Goal: Information Seeking & Learning: Learn about a topic

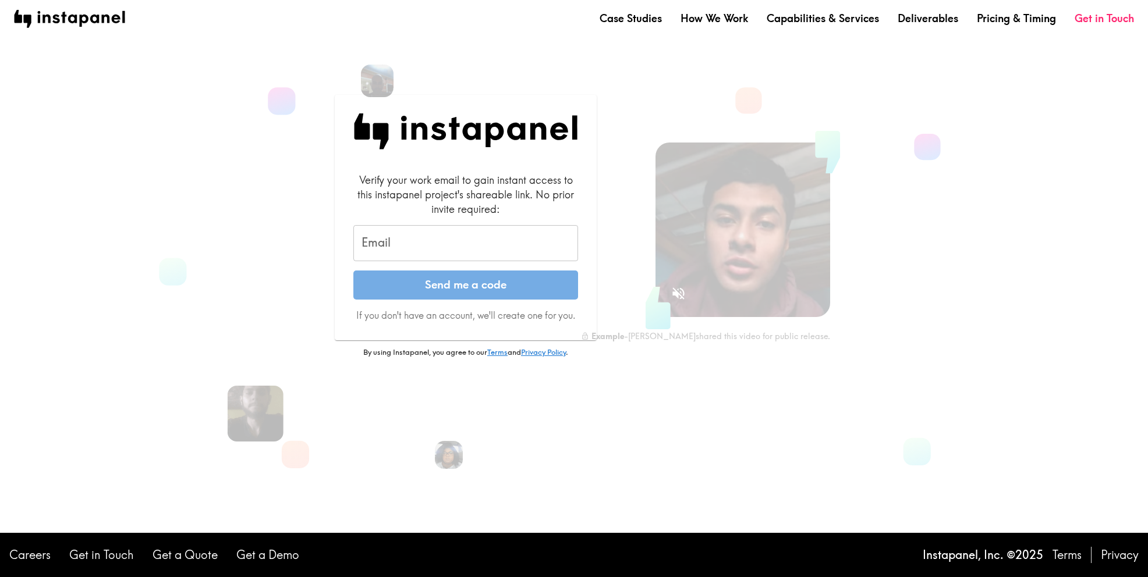
click at [442, 246] on input "Email" at bounding box center [465, 243] width 225 height 36
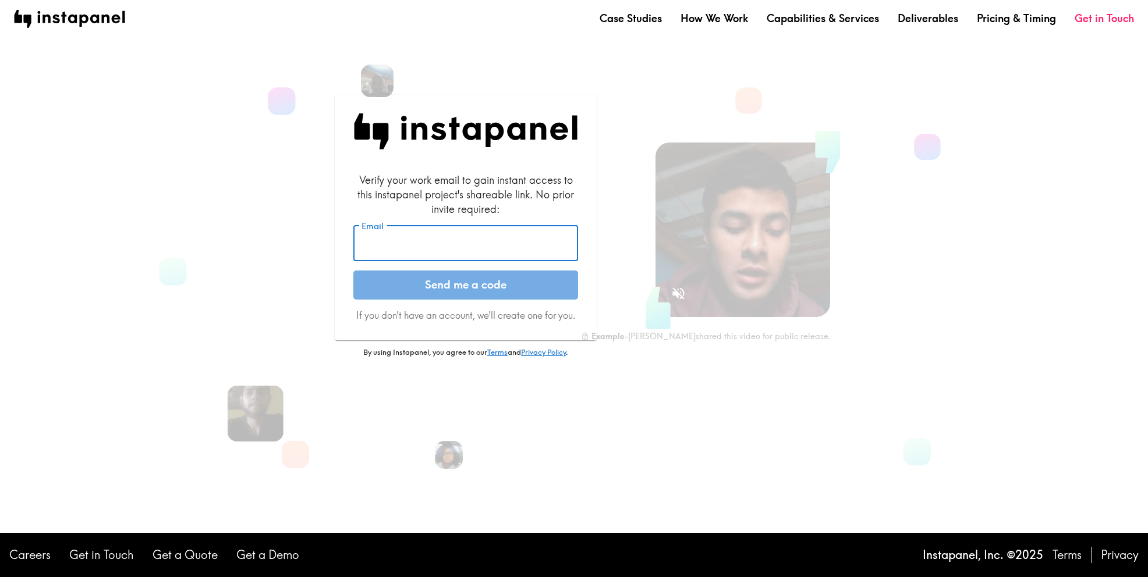
type input "[PERSON_NAME][EMAIL_ADDRESS][PERSON_NAME][DOMAIN_NAME]"
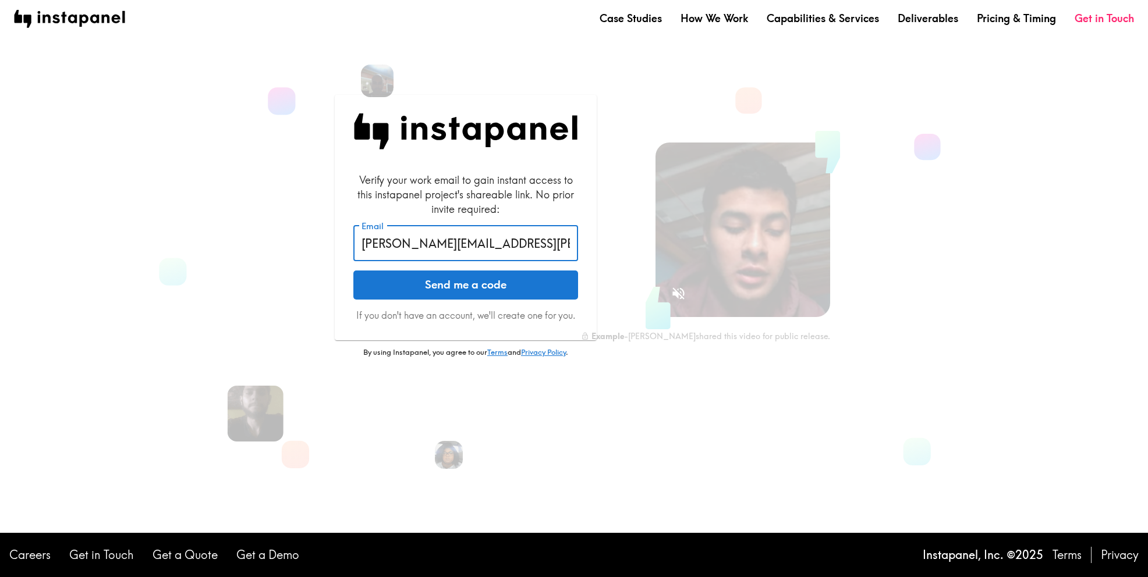
click at [462, 281] on button "Send me a code" at bounding box center [465, 285] width 225 height 29
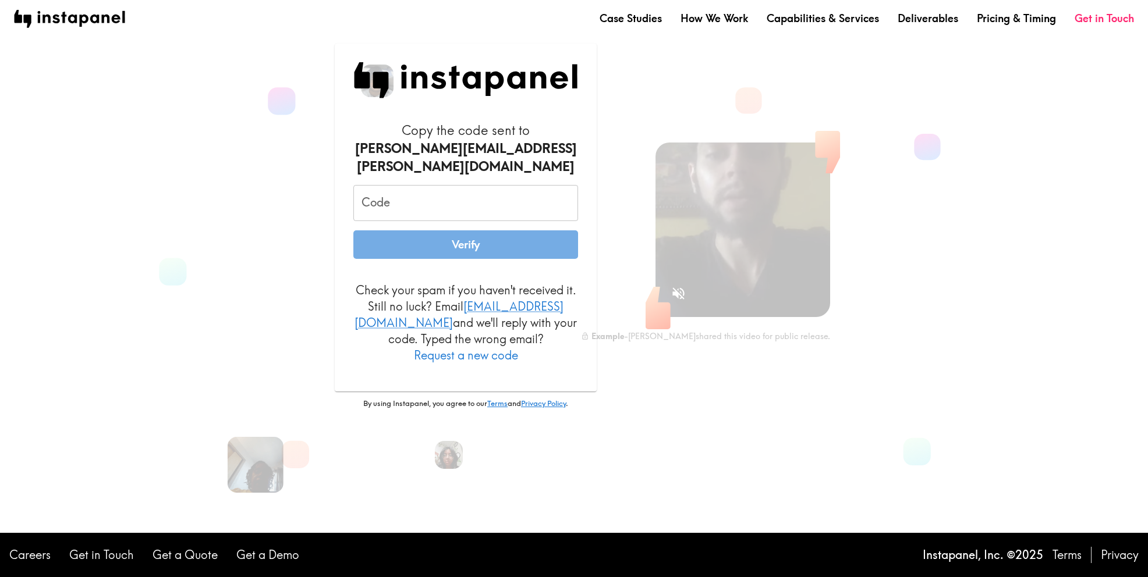
click at [415, 207] on input "Code" at bounding box center [465, 203] width 225 height 36
paste input "8fr_JBT_7KG"
type input "8fr_JBT_7KG"
click at [445, 253] on button "Verify" at bounding box center [465, 244] width 225 height 29
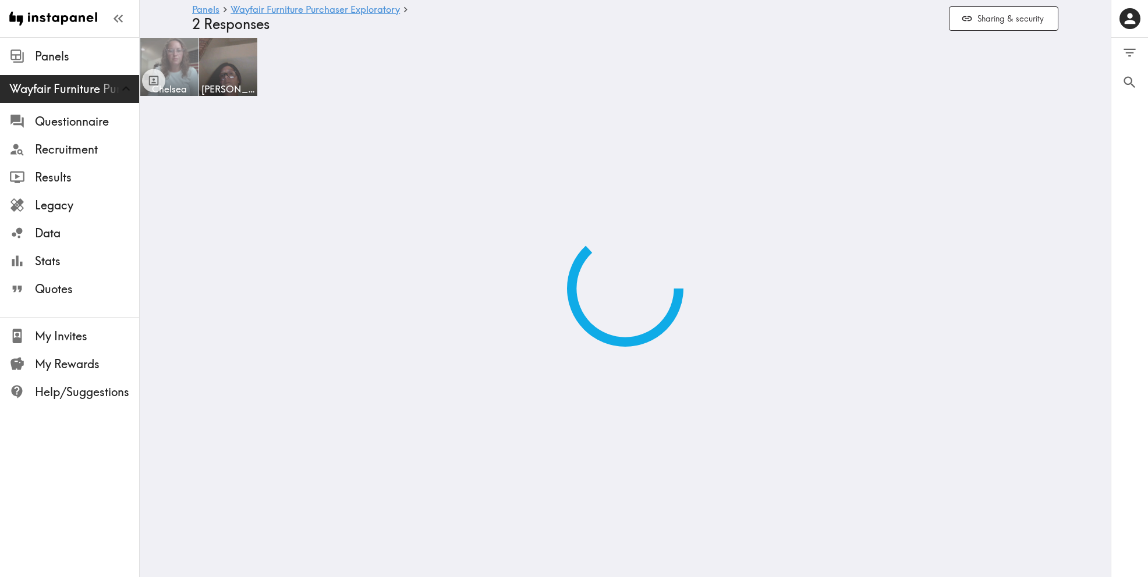
click at [178, 58] on img at bounding box center [169, 67] width 61 height 61
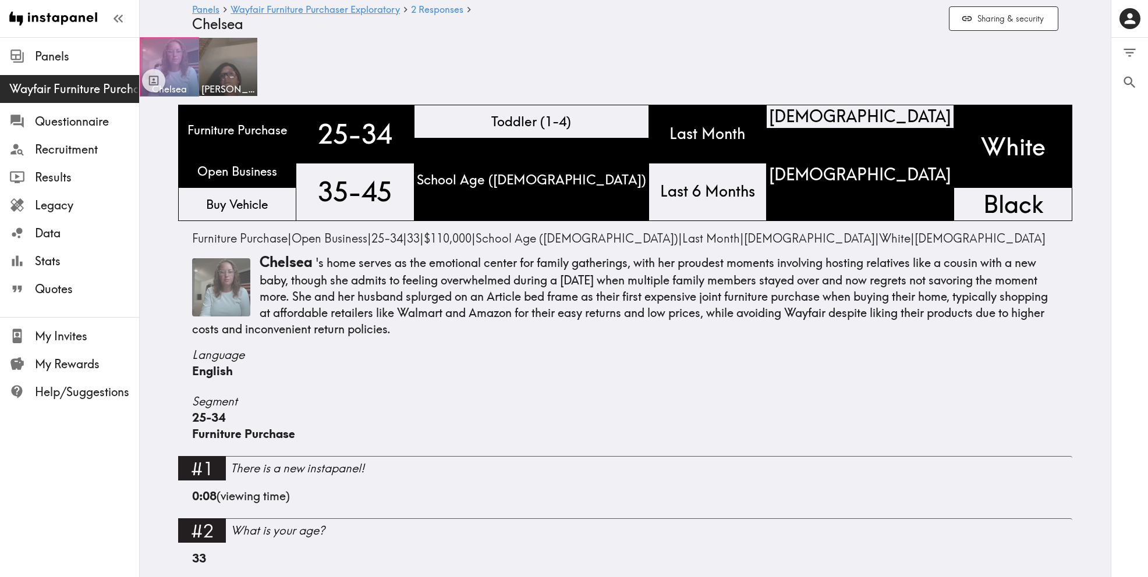
scroll to position [12, 0]
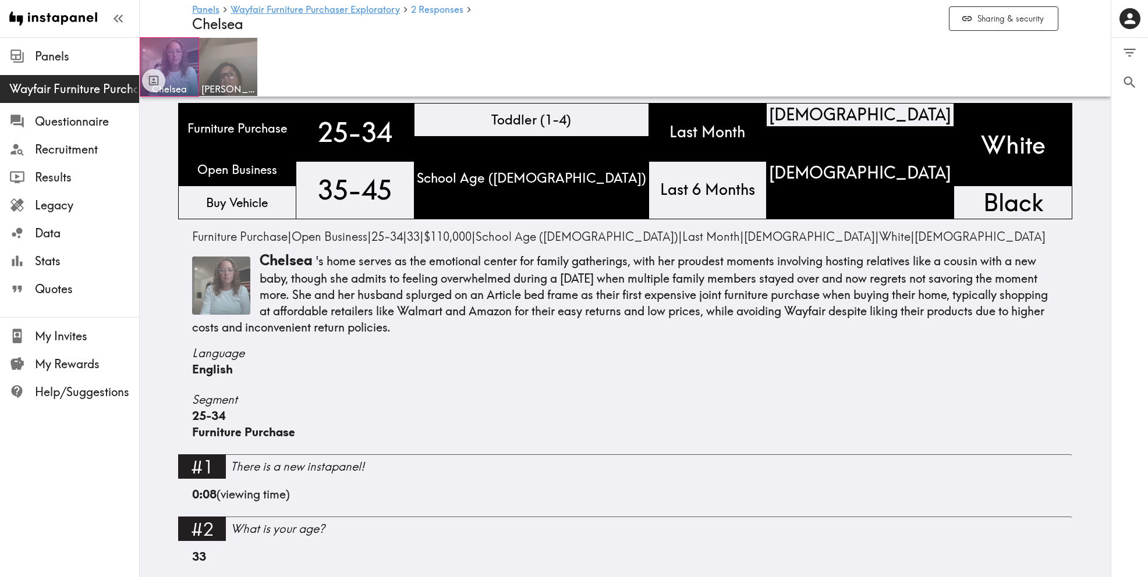
click at [220, 66] on img at bounding box center [228, 67] width 61 height 61
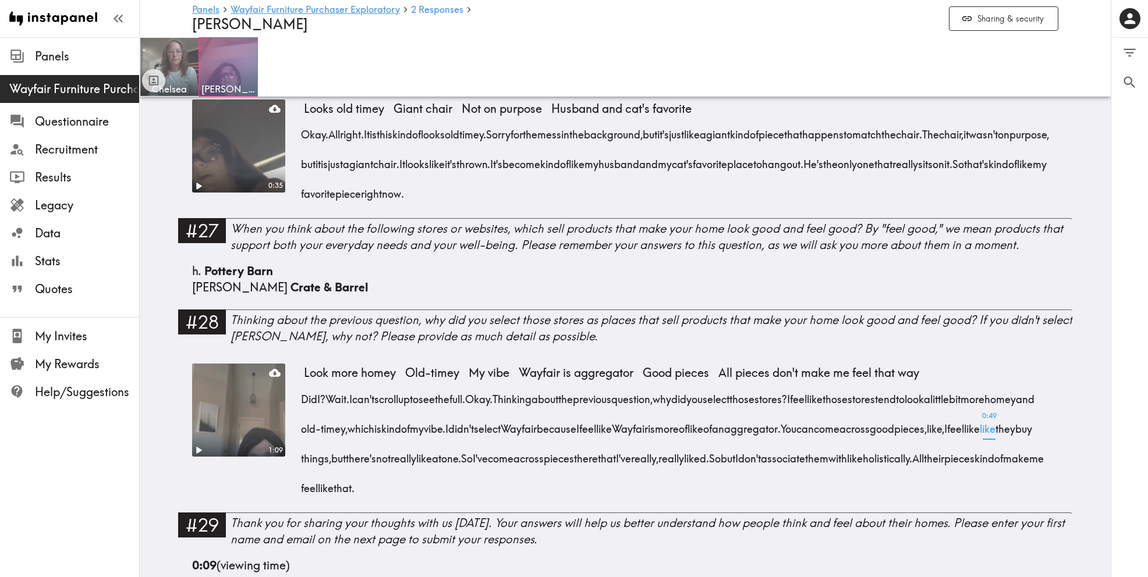
scroll to position [3090, 0]
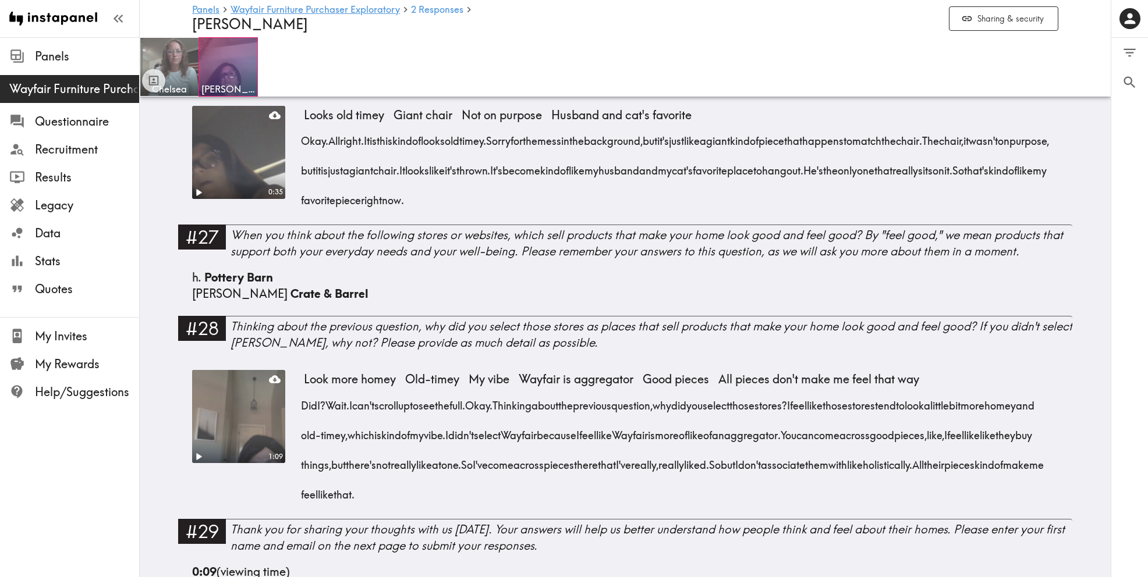
click at [223, 426] on video at bounding box center [239, 417] width 98 height 98
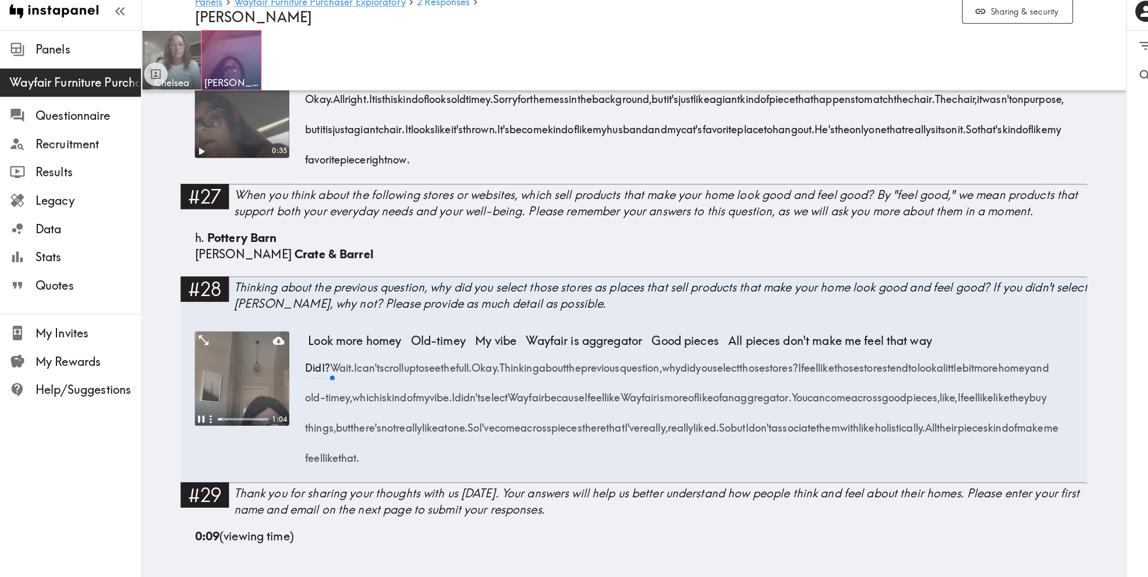
scroll to position [3138, 0]
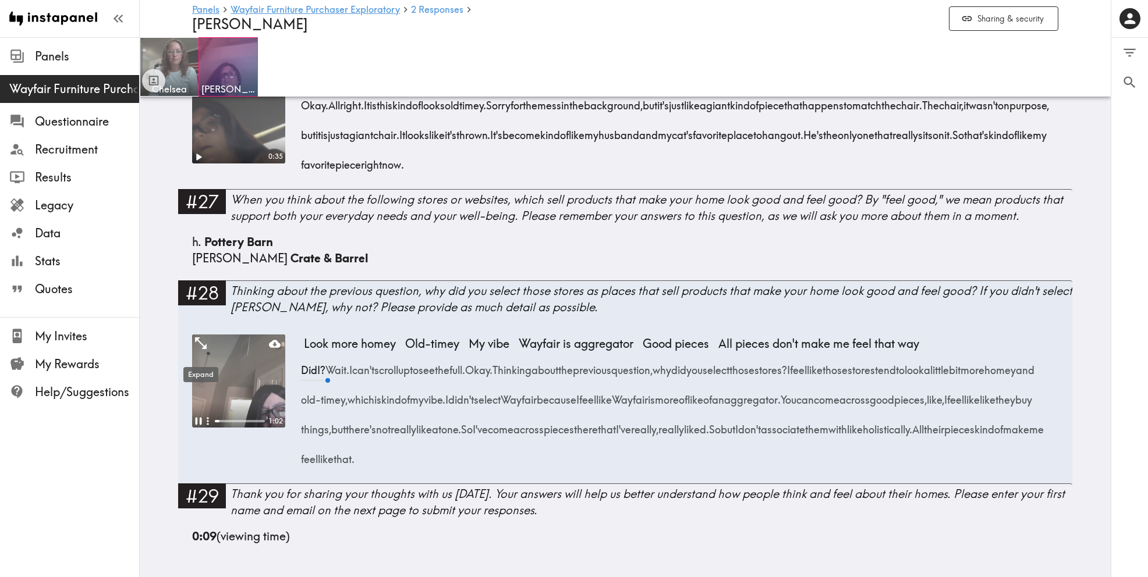
click at [197, 343] on icon "Expand" at bounding box center [200, 343] width 15 height 15
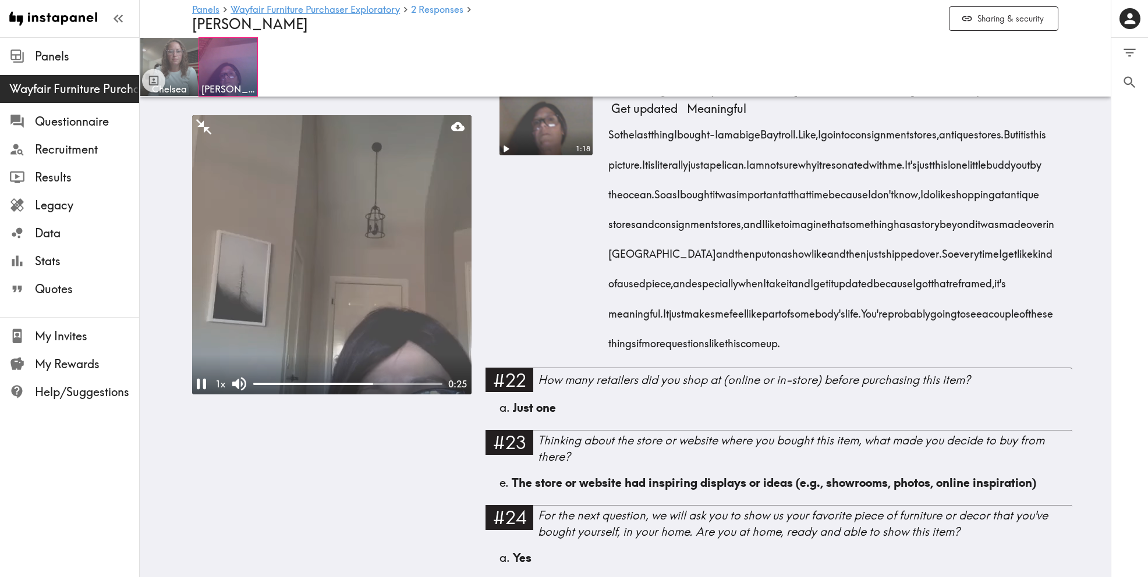
scroll to position [3020, 0]
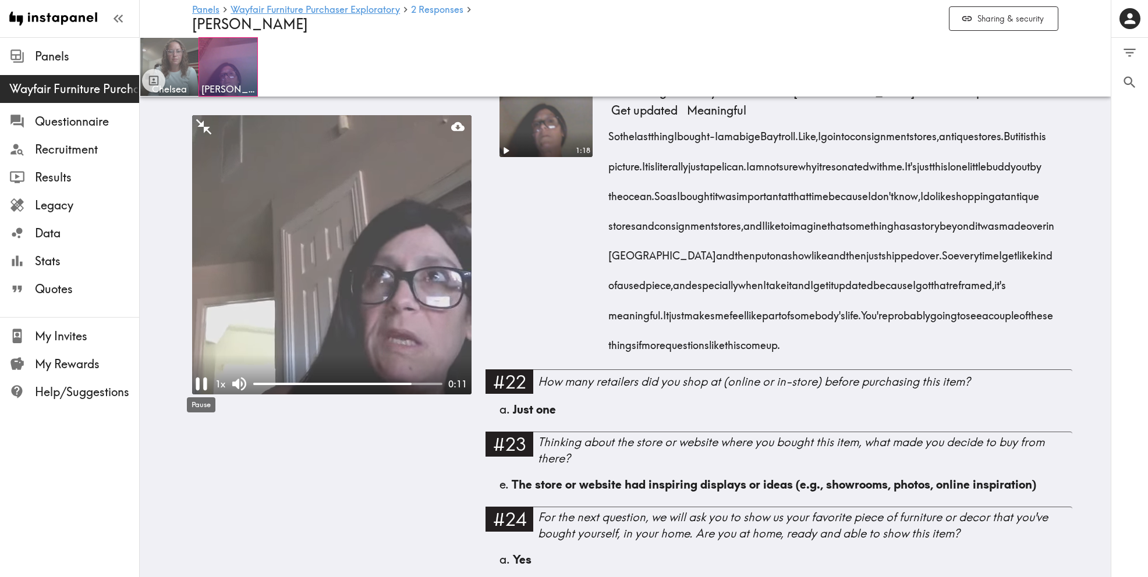
click at [201, 382] on icon "Pause" at bounding box center [201, 384] width 22 height 22
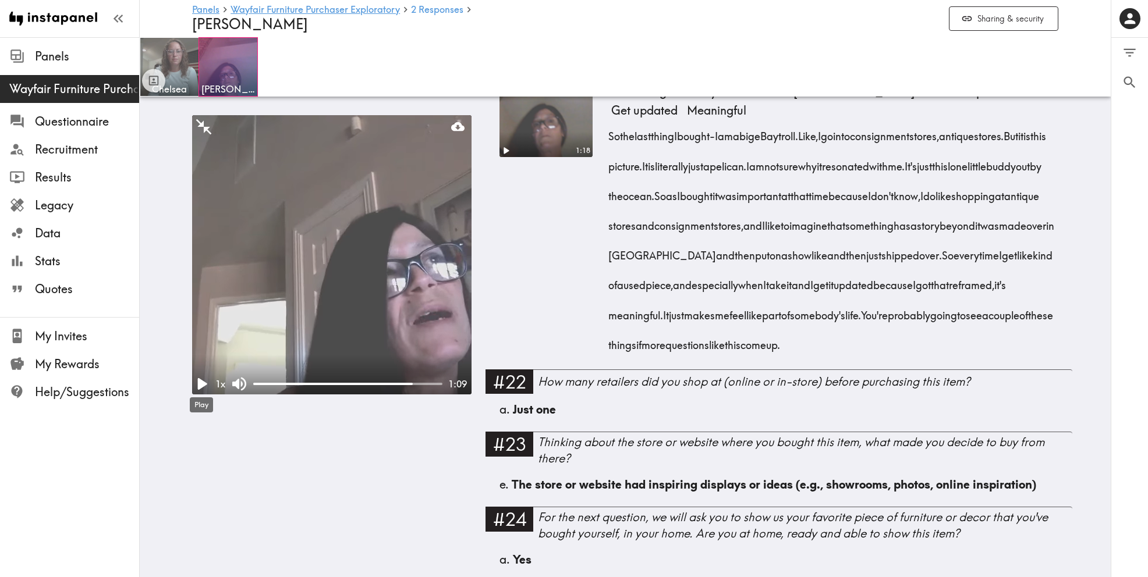
click at [201, 382] on icon "Play" at bounding box center [202, 384] width 9 height 12
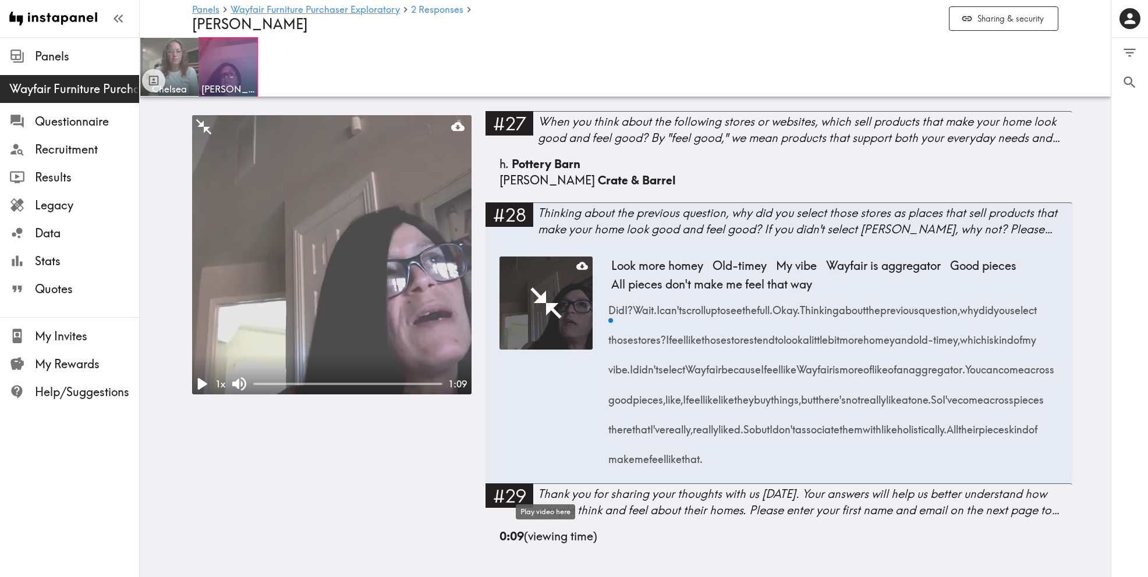
scroll to position [3731, 0]
click at [535, 171] on span "Pottery Barn" at bounding box center [546, 164] width 69 height 15
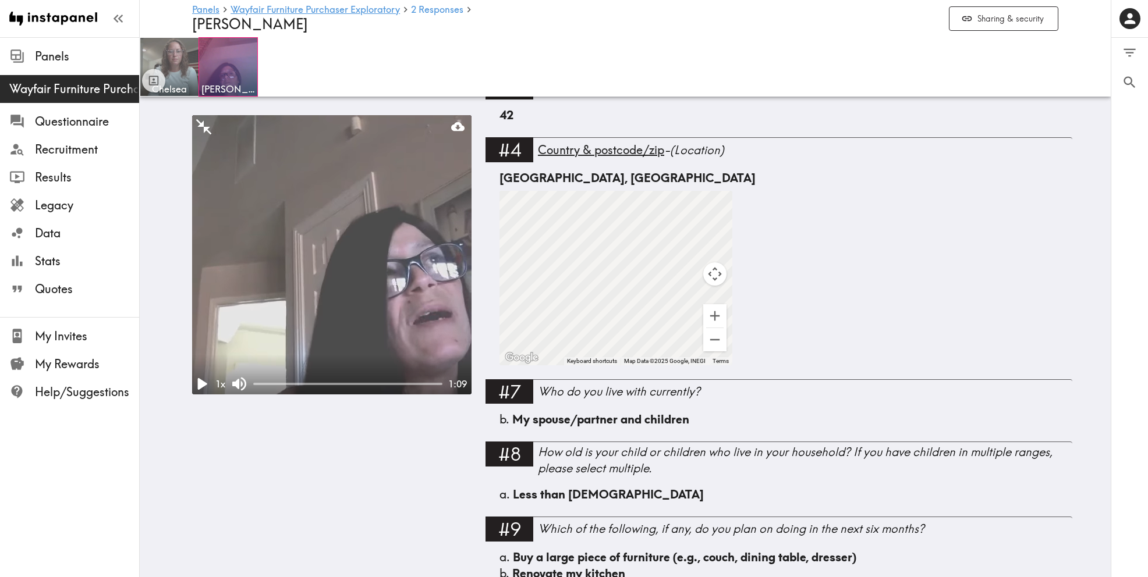
scroll to position [0, 0]
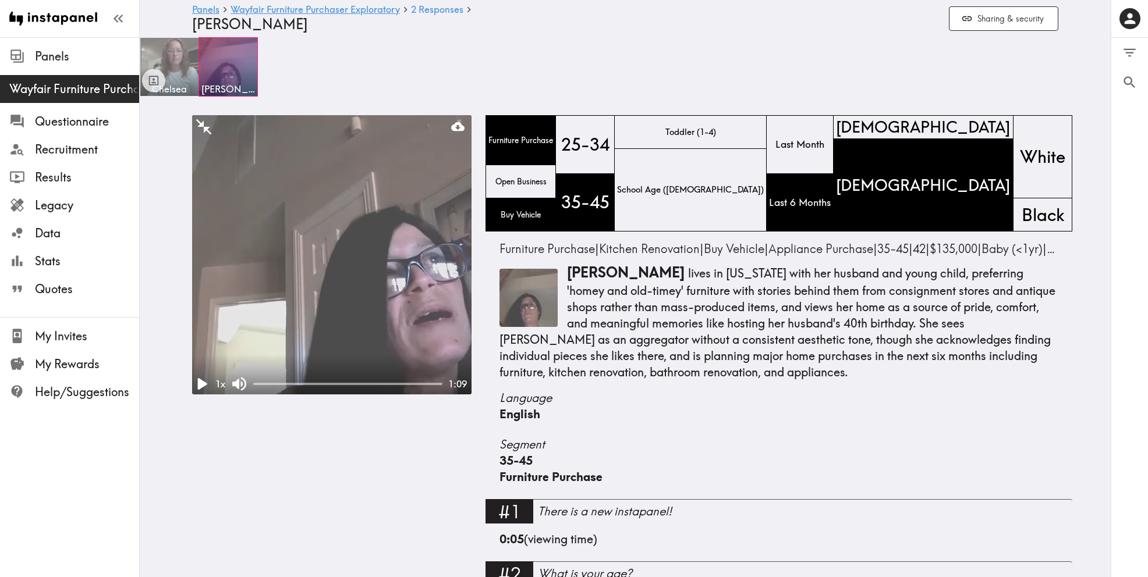
click at [176, 44] on img at bounding box center [169, 67] width 61 height 61
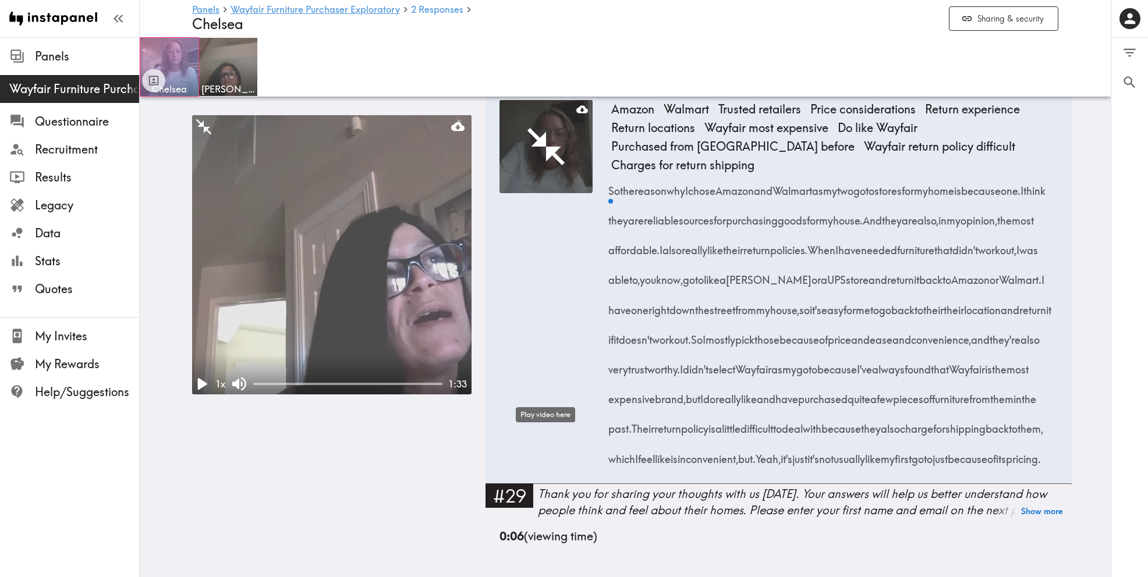
scroll to position [4641, 0]
click at [539, 165] on icon "Play video here" at bounding box center [545, 146] width 37 height 37
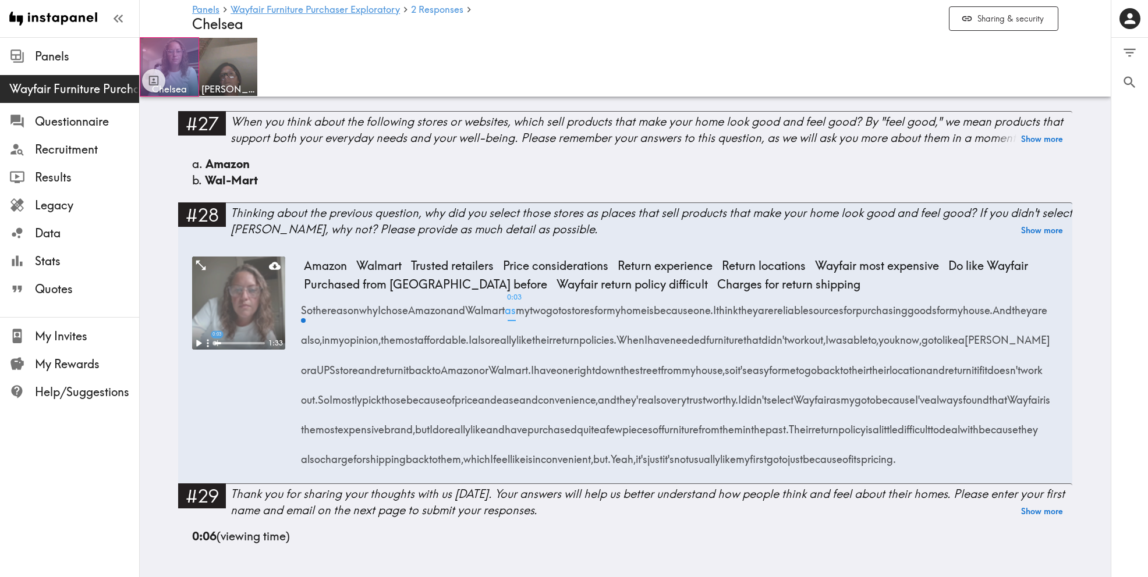
scroll to position [3874, 0]
click at [193, 336] on icon "Play" at bounding box center [198, 343] width 15 height 15
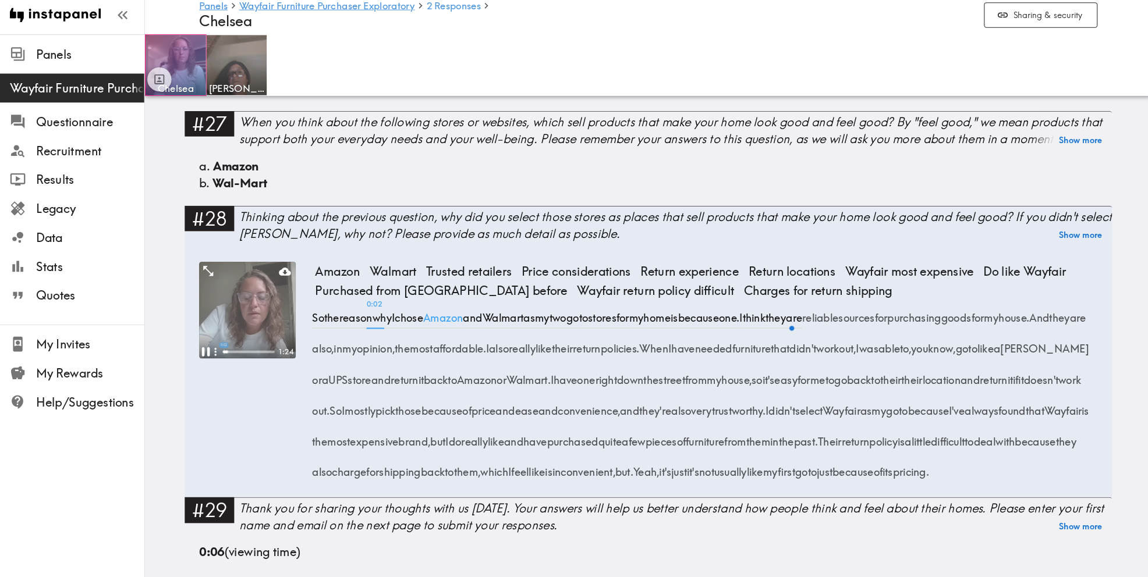
scroll to position [3869, 0]
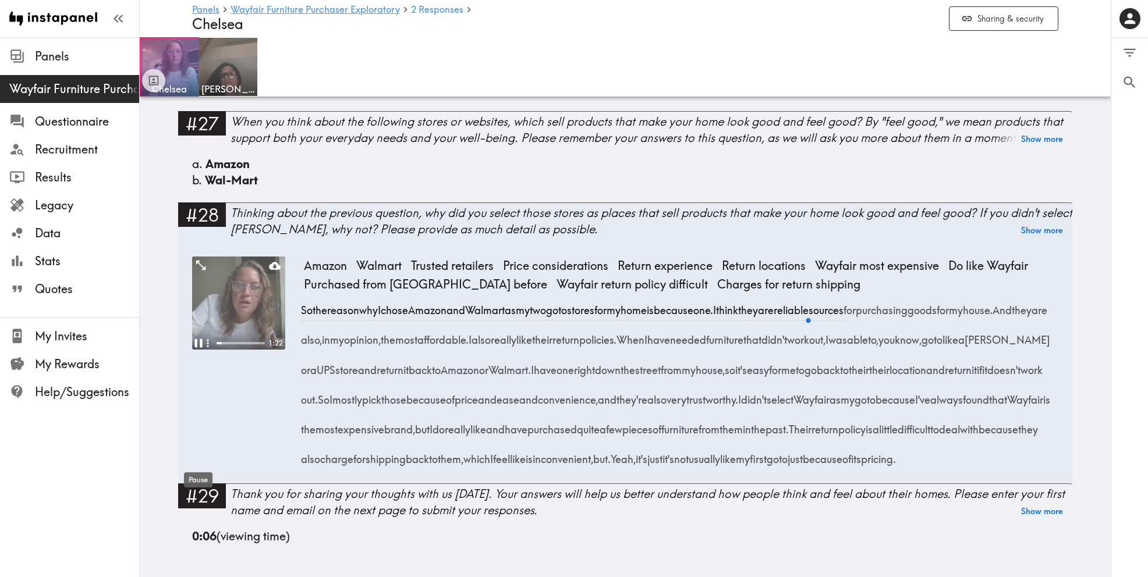
click at [196, 339] on icon "Pause" at bounding box center [198, 343] width 8 height 9
click at [196, 339] on icon "Play" at bounding box center [199, 343] width 6 height 8
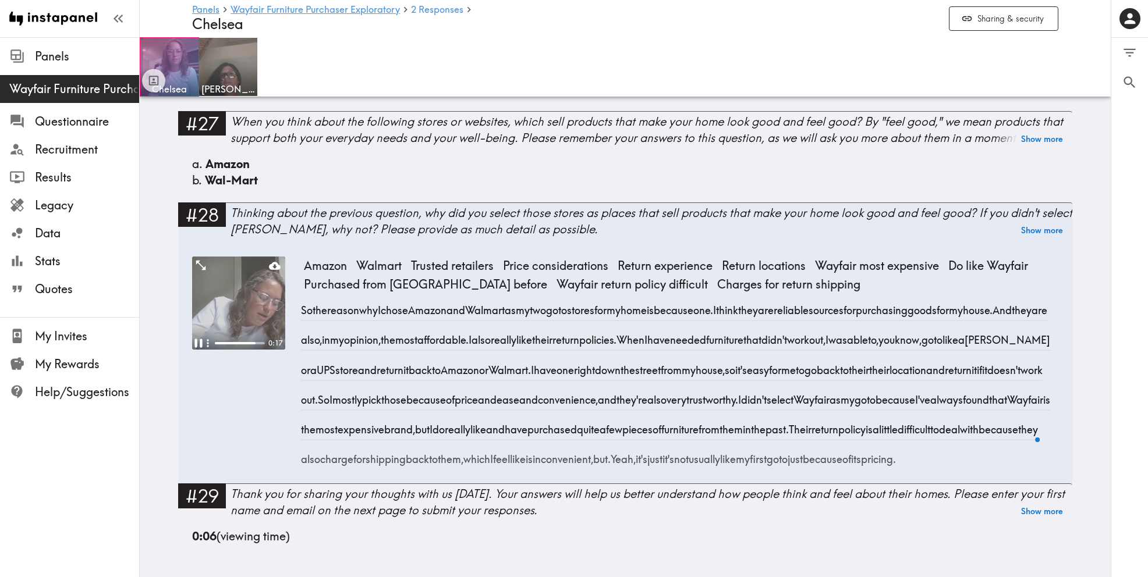
click at [209, 262] on video at bounding box center [238, 303] width 93 height 93
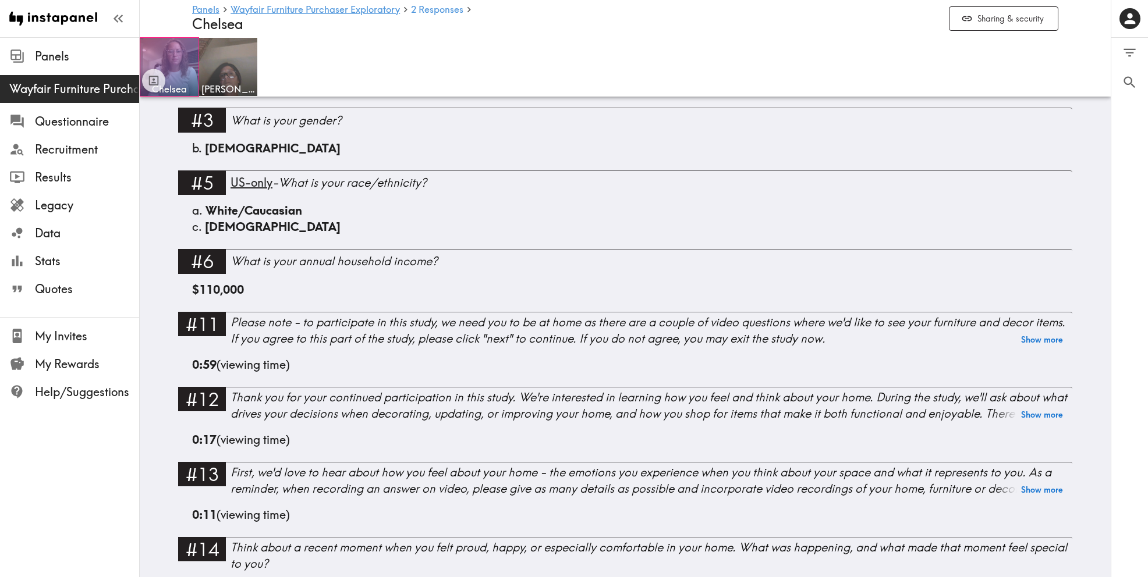
scroll to position [829, 0]
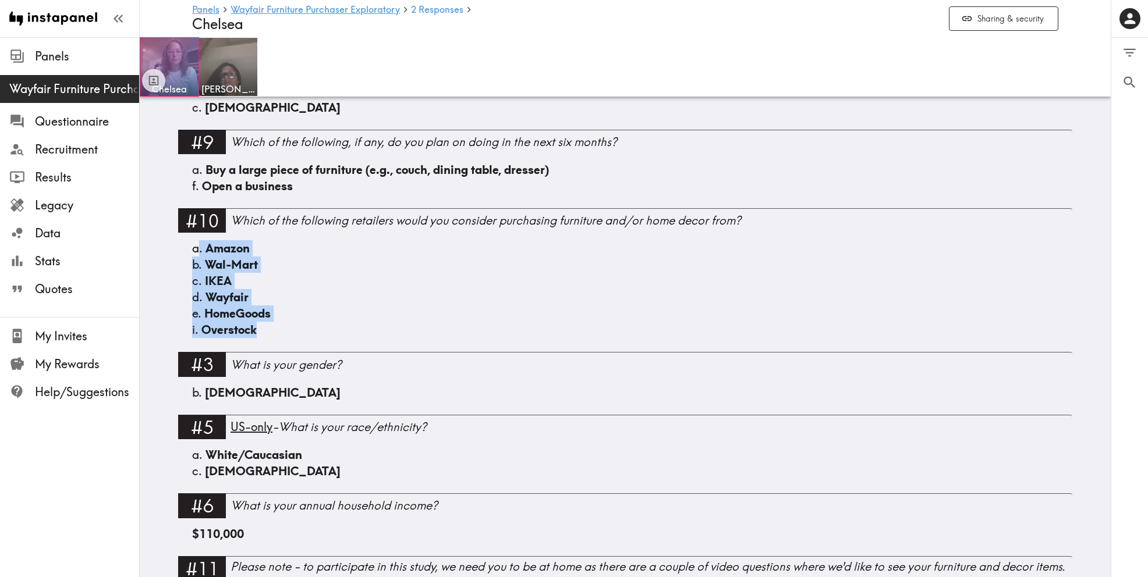
drag, startPoint x: 264, startPoint y: 329, endPoint x: 200, endPoint y: 246, distance: 105.1
click at [198, 248] on div "a. Amazon b. Wal-Mart c. IKEA d. [GEOGRAPHIC_DATA] e. HomeGoods i. [GEOGRAPHIC_…" at bounding box center [625, 296] width 866 height 112
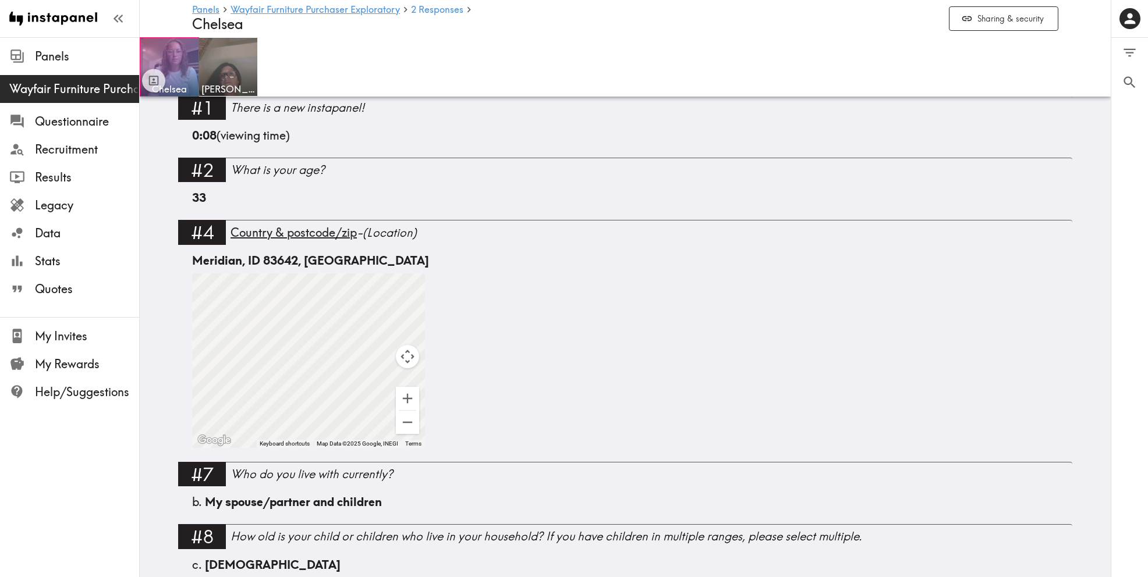
scroll to position [0, 0]
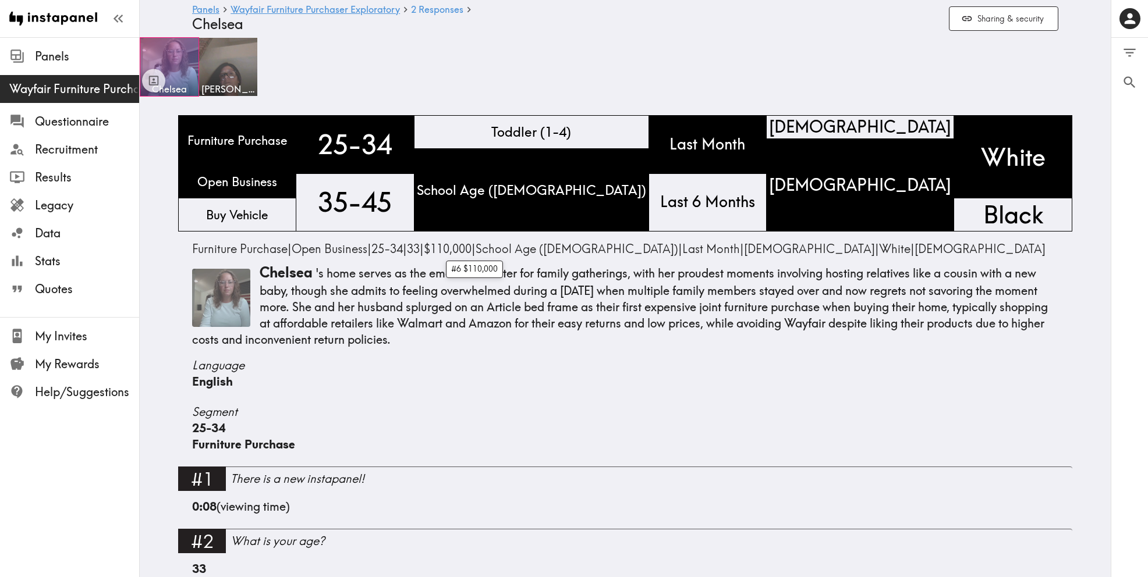
click at [463, 241] on span "$110,000" at bounding box center [448, 248] width 48 height 15
click at [365, 315] on p "[PERSON_NAME] 's home serves as the emotional center for family gatherings, wit…" at bounding box center [625, 305] width 866 height 85
click at [343, 318] on p "[PERSON_NAME] 's home serves as the emotional center for family gatherings, wit…" at bounding box center [625, 305] width 866 height 85
click at [733, 317] on p "[PERSON_NAME] 's home serves as the emotional center for family gatherings, wit…" at bounding box center [625, 305] width 866 height 85
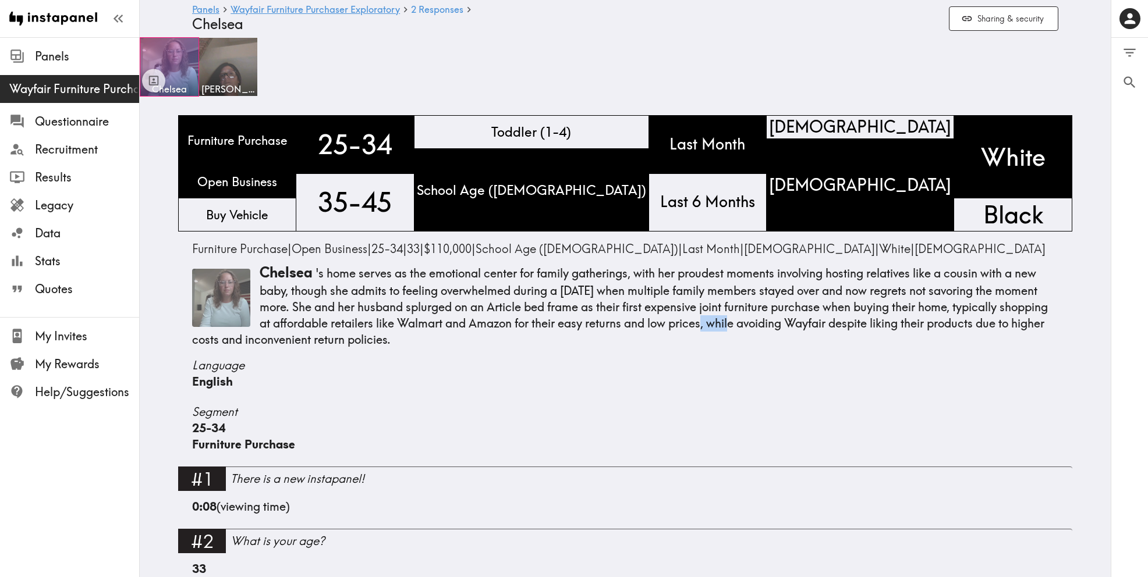
click at [733, 317] on p "[PERSON_NAME] 's home serves as the emotional center for family gatherings, wit…" at bounding box center [625, 305] width 866 height 85
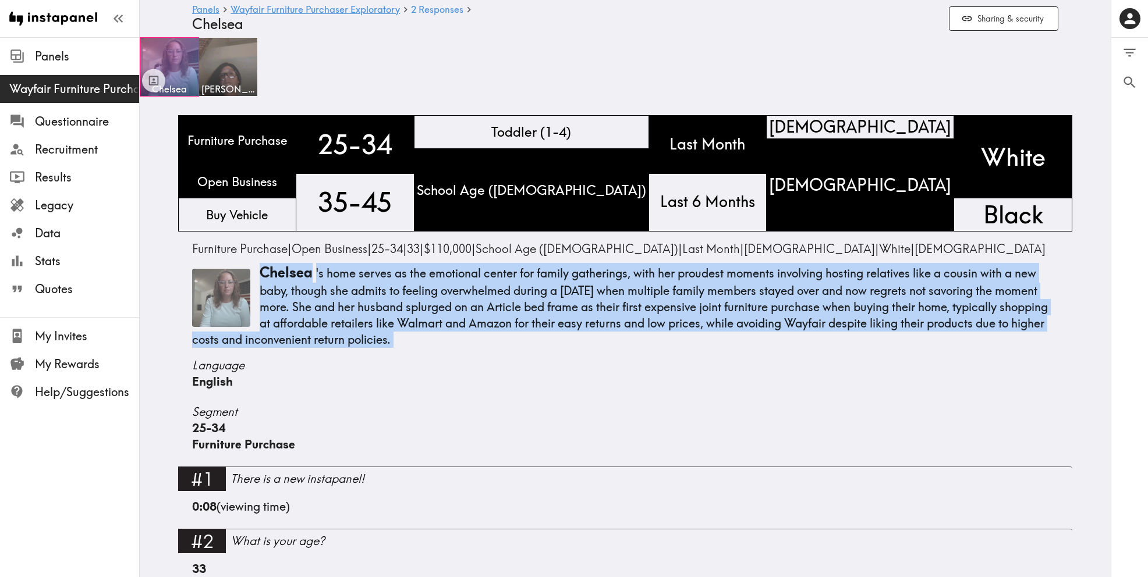
click at [733, 317] on p "[PERSON_NAME] 's home serves as the emotional center for family gatherings, wit…" at bounding box center [625, 305] width 866 height 85
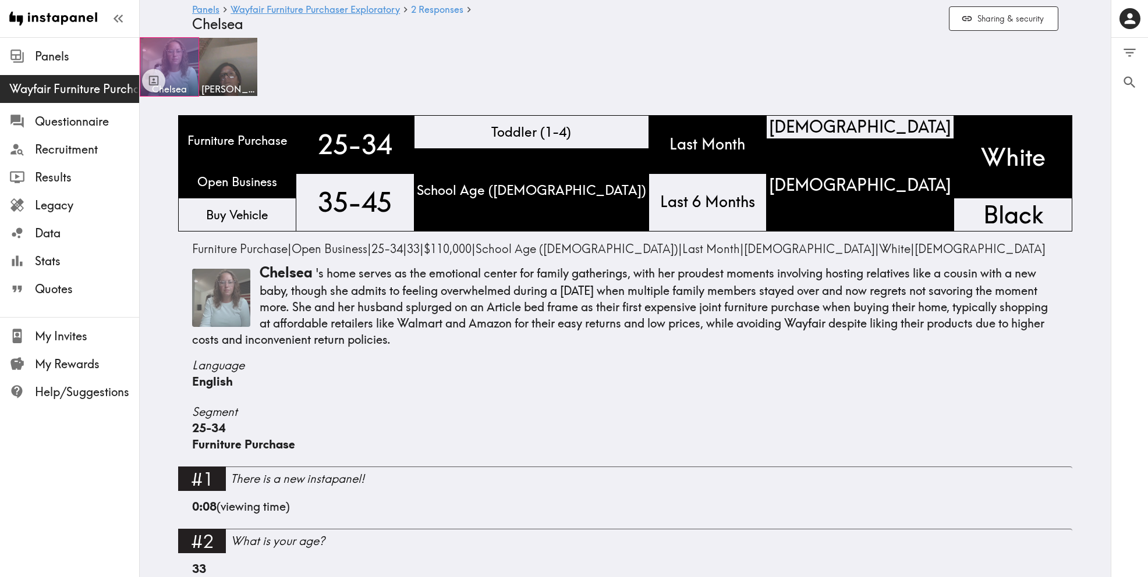
click at [724, 376] on div "English" at bounding box center [625, 382] width 866 height 16
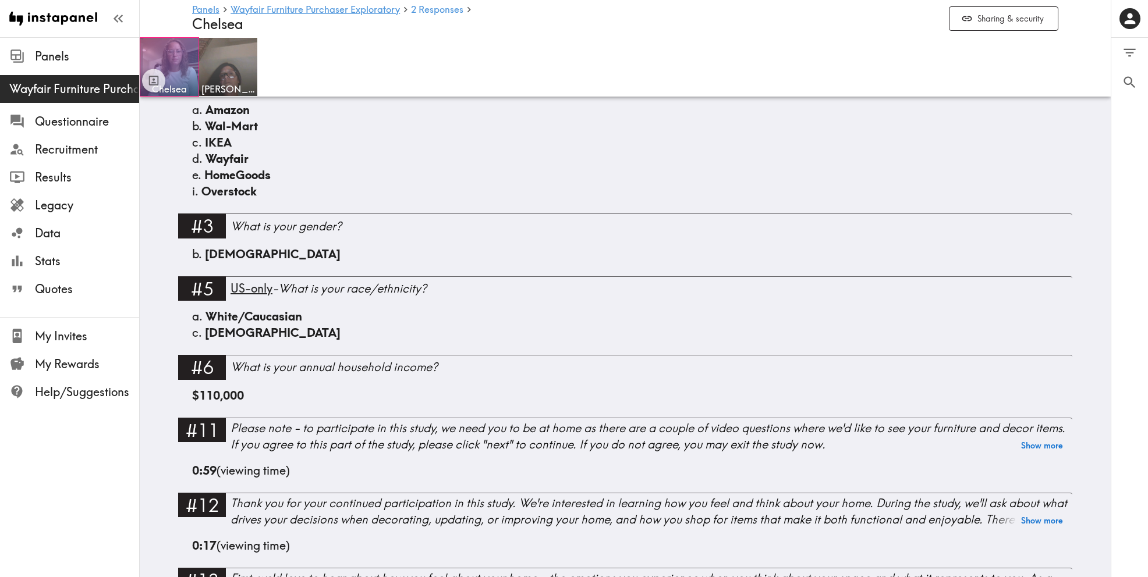
scroll to position [971, 0]
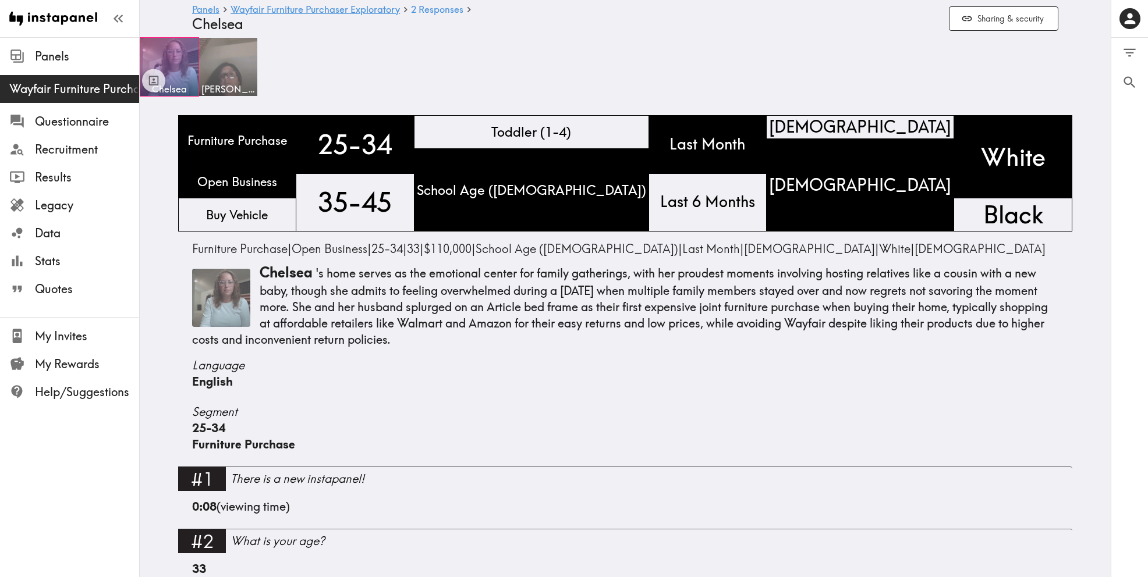
click at [233, 64] on img at bounding box center [228, 67] width 61 height 61
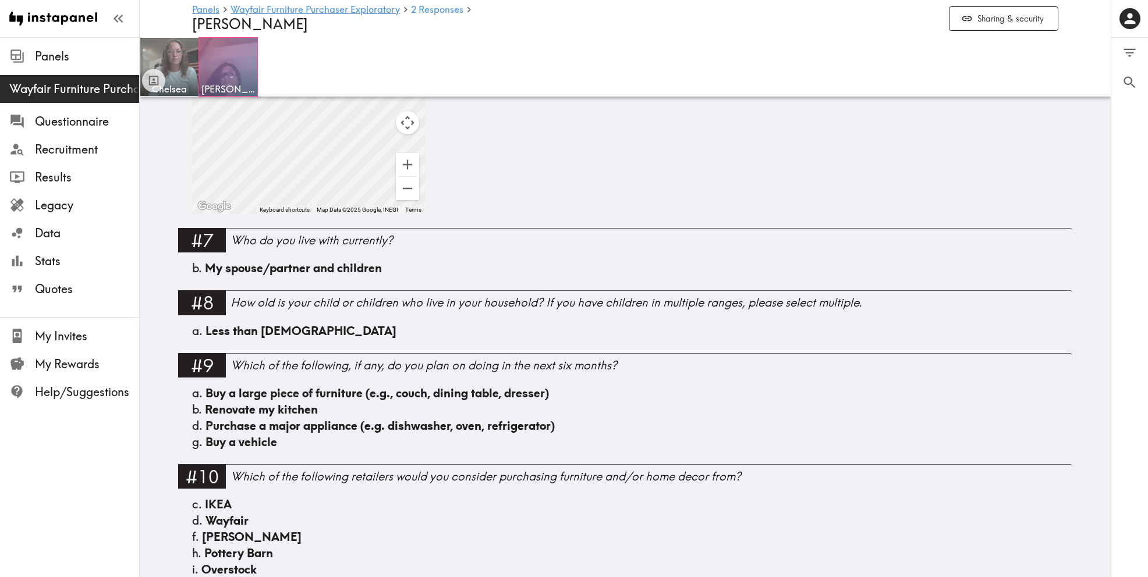
scroll to position [613, 0]
